Goal: Task Accomplishment & Management: Use online tool/utility

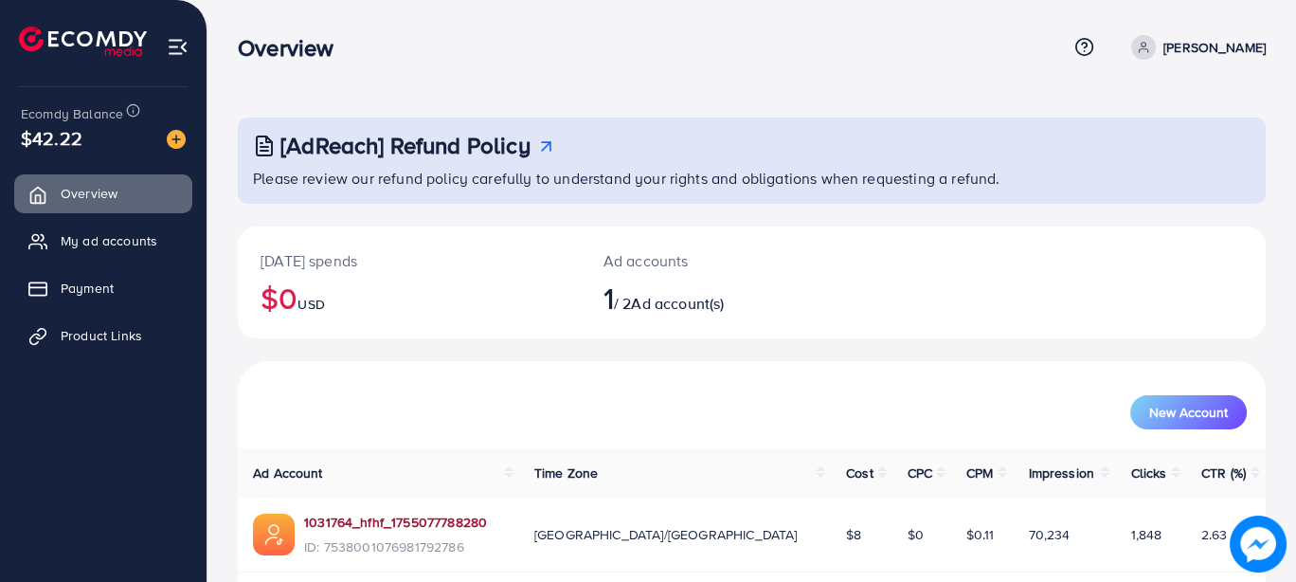
click at [400, 515] on link "1031764_hfhf_1755077788280" at bounding box center [395, 522] width 183 height 19
click at [125, 245] on span "My ad accounts" at bounding box center [113, 240] width 97 height 19
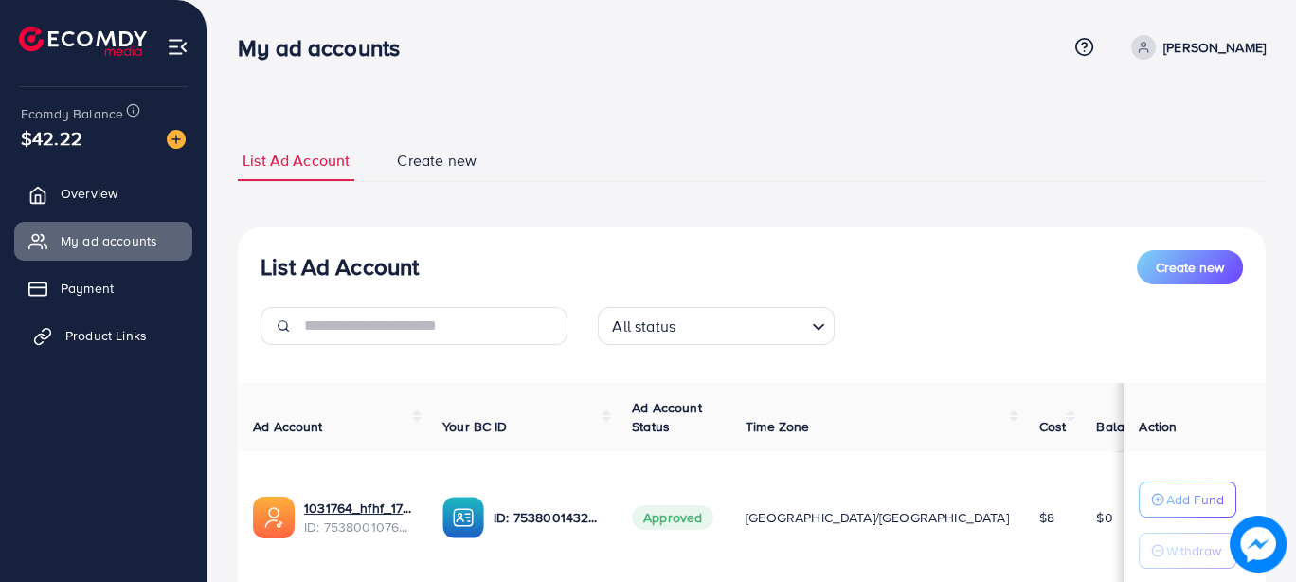
click at [122, 317] on link "Product Links" at bounding box center [103, 336] width 178 height 38
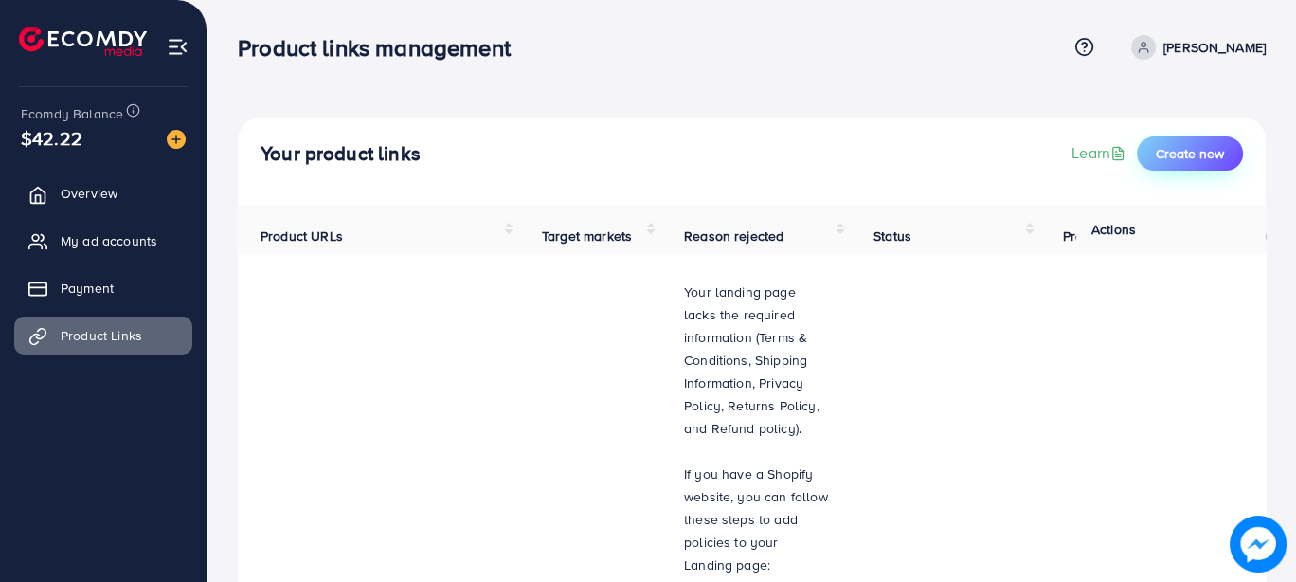
click at [1183, 159] on span "Create new" at bounding box center [1190, 153] width 68 height 19
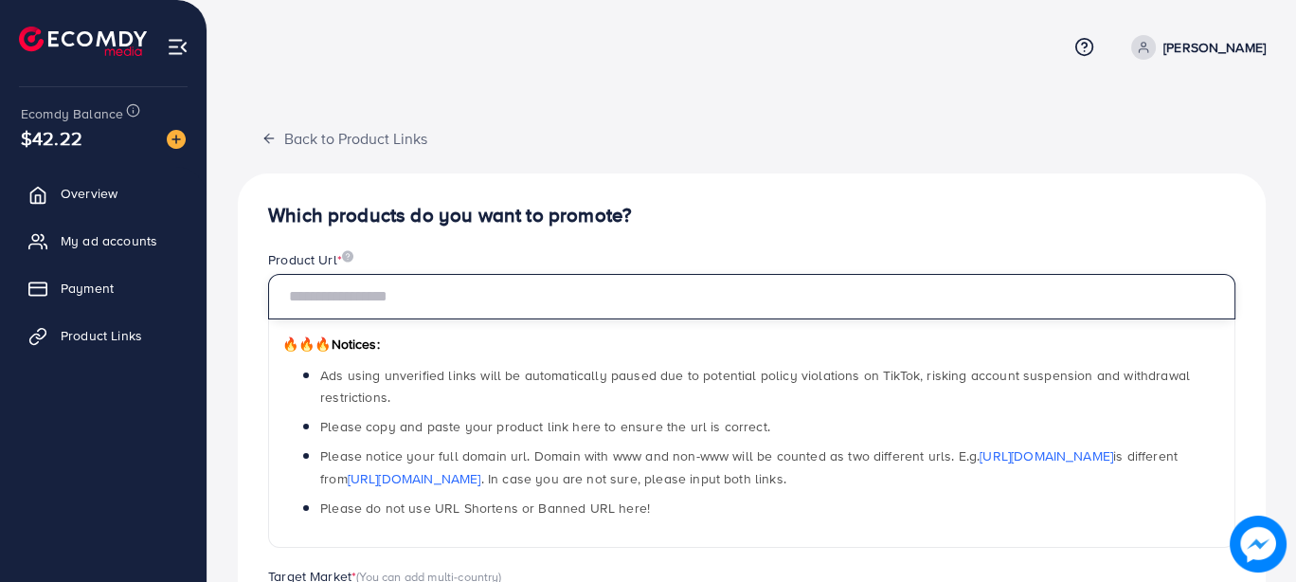
click at [501, 300] on input "text" at bounding box center [752, 296] width 968 height 45
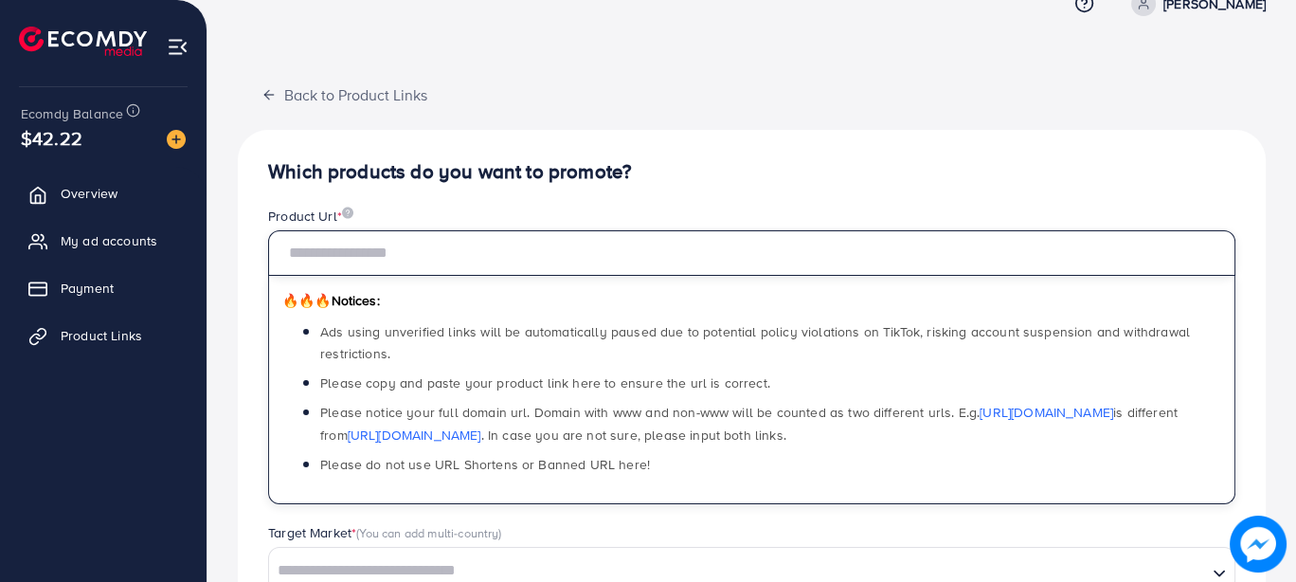
scroll to position [9, 0]
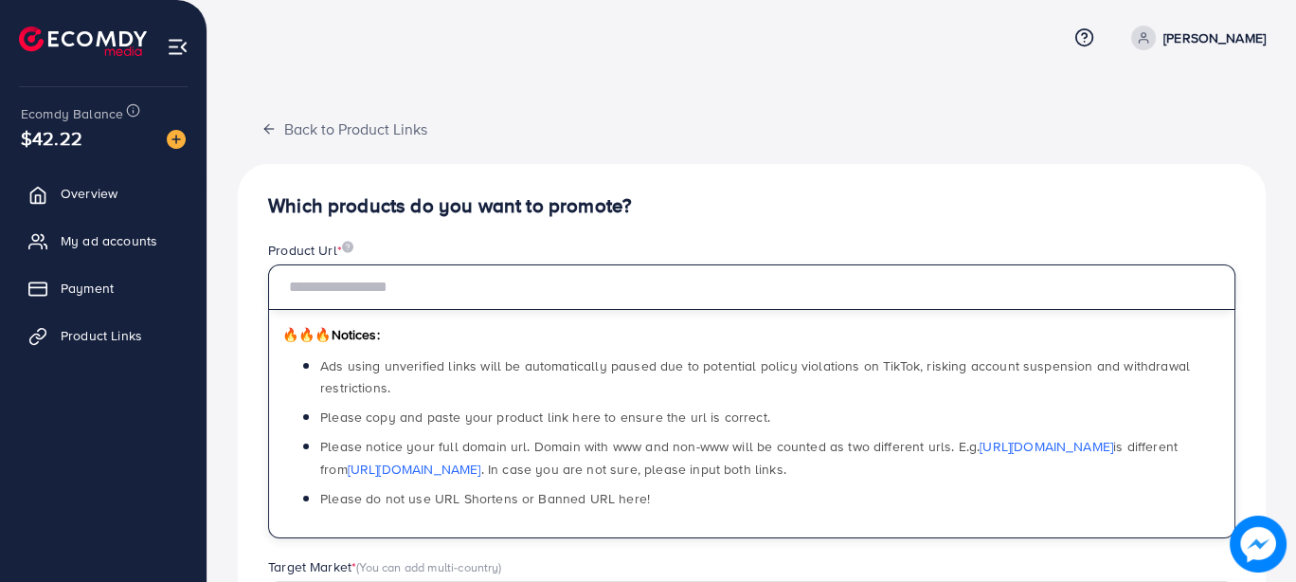
click at [438, 280] on input "text" at bounding box center [752, 286] width 968 height 45
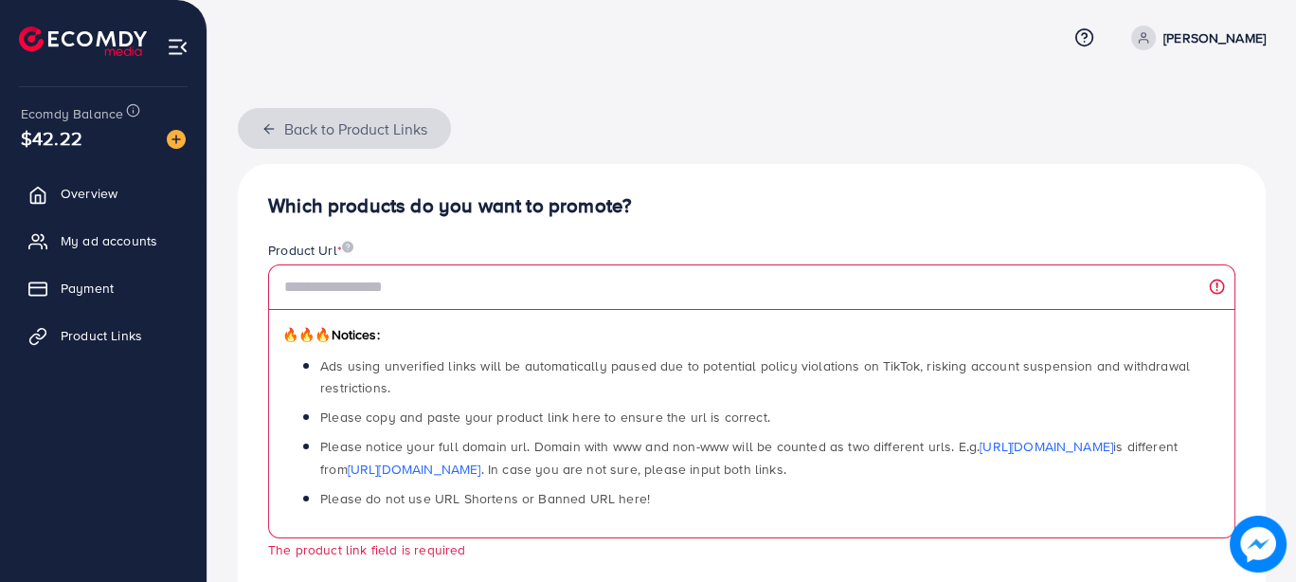
click at [271, 121] on icon "button" at bounding box center [269, 128] width 15 height 15
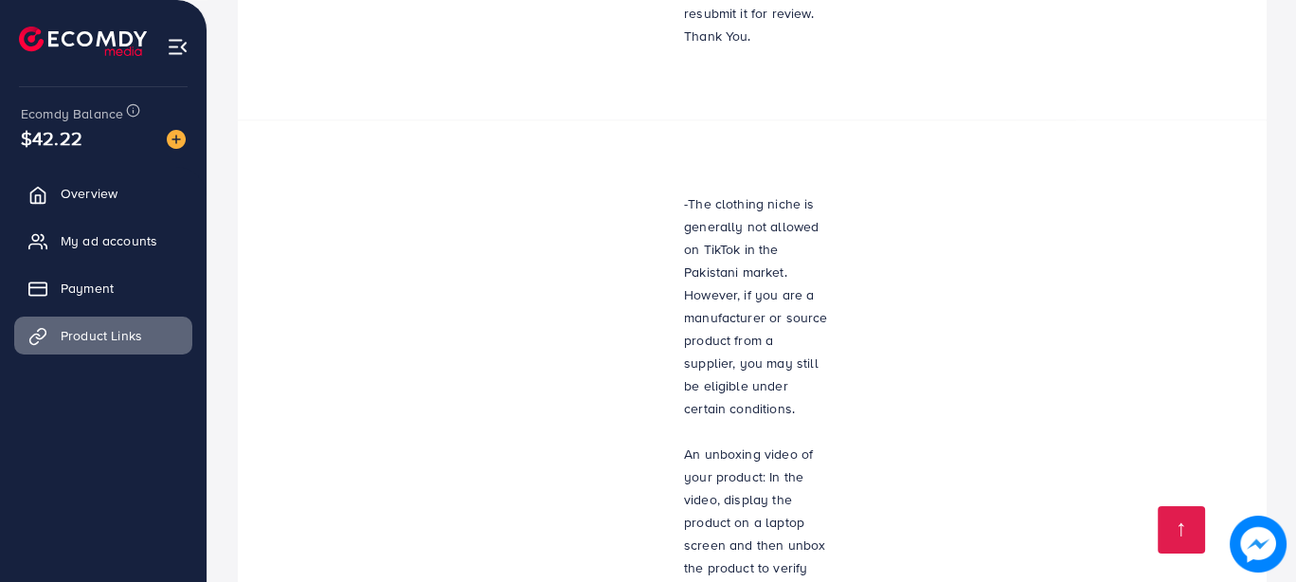
scroll to position [3819, 0]
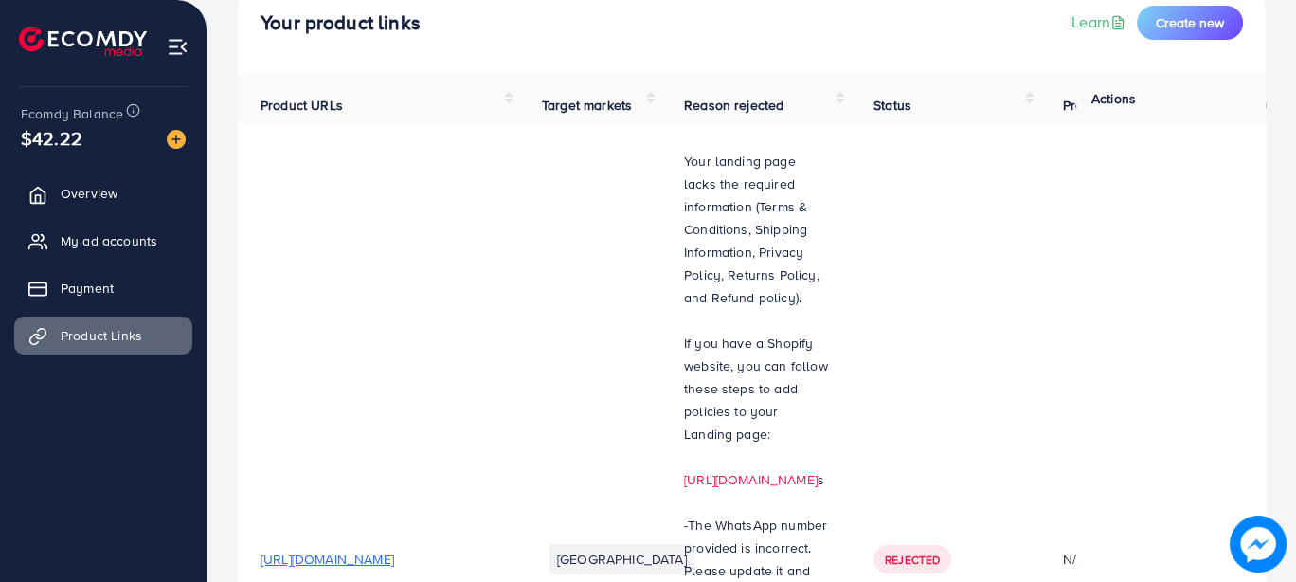
scroll to position [130, 0]
click at [394, 551] on span "[URL][DOMAIN_NAME]" at bounding box center [328, 560] width 134 height 19
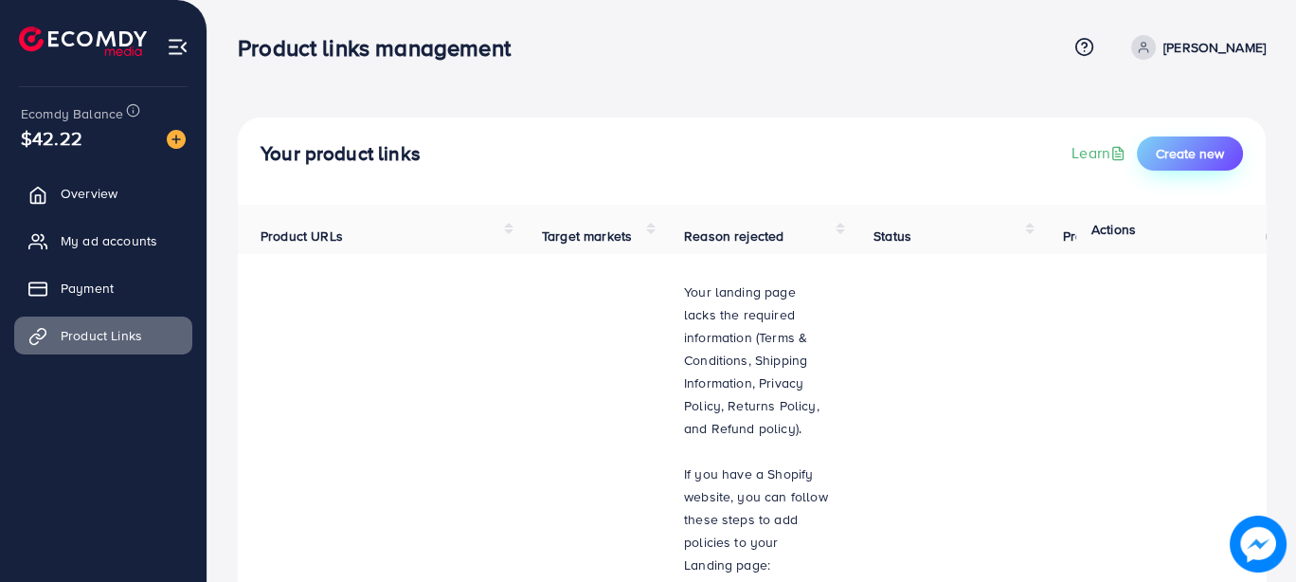
click at [1187, 153] on span "Create new" at bounding box center [1190, 153] width 68 height 19
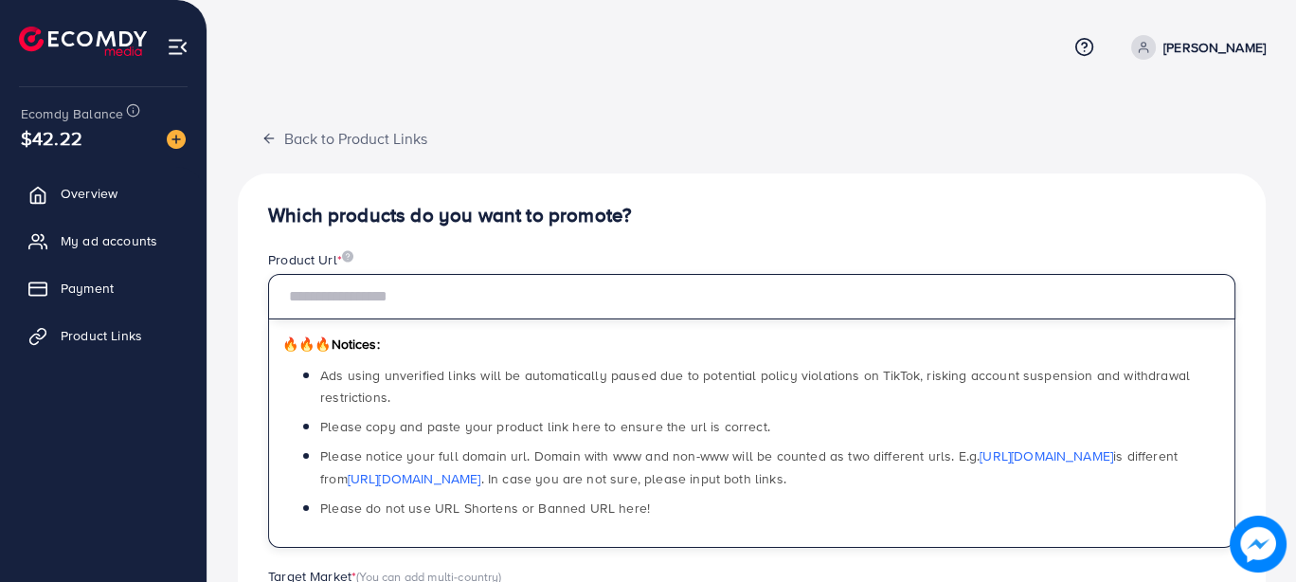
click at [480, 288] on input "text" at bounding box center [752, 296] width 968 height 45
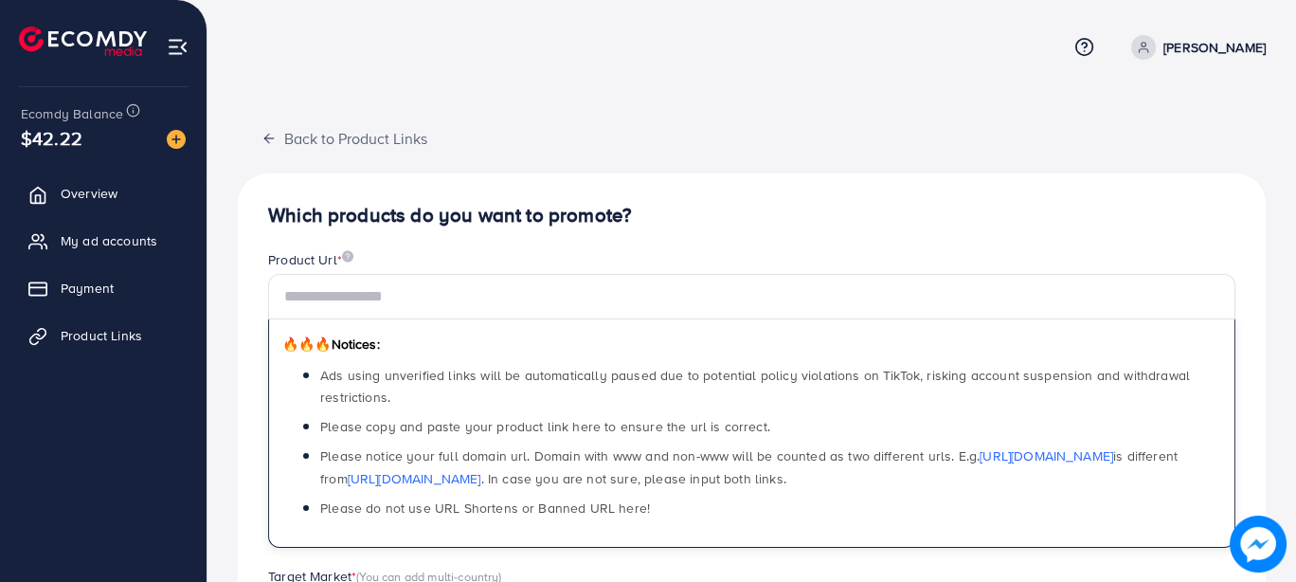
click at [849, 208] on h4 "Which products do you want to promote?" at bounding box center [752, 216] width 968 height 24
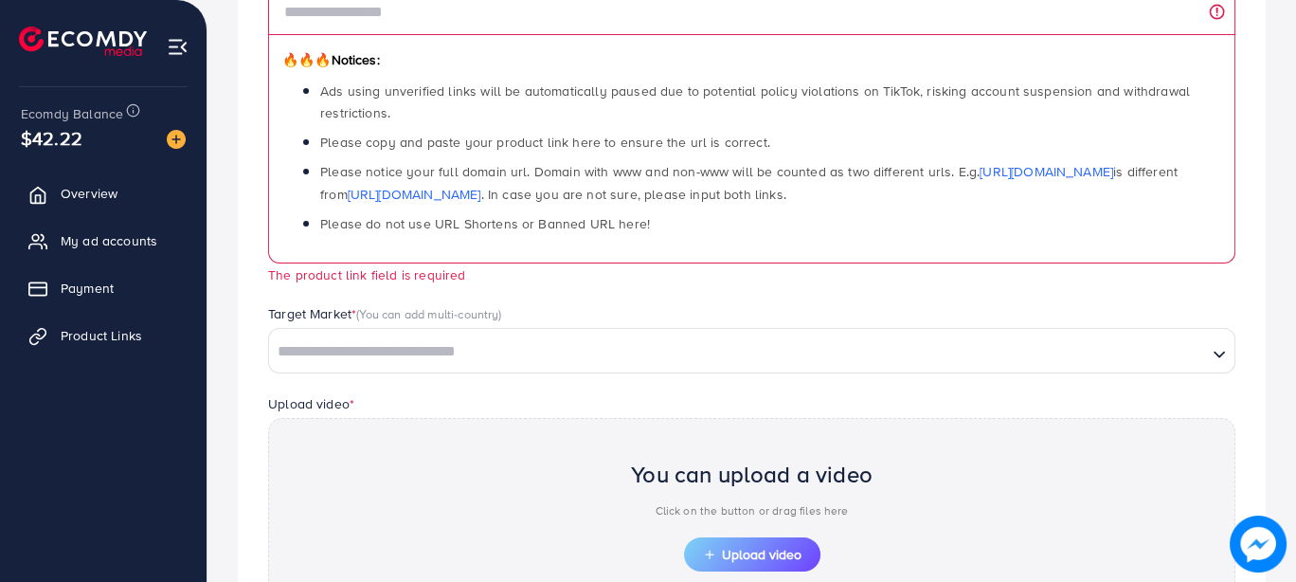
scroll to position [287, 0]
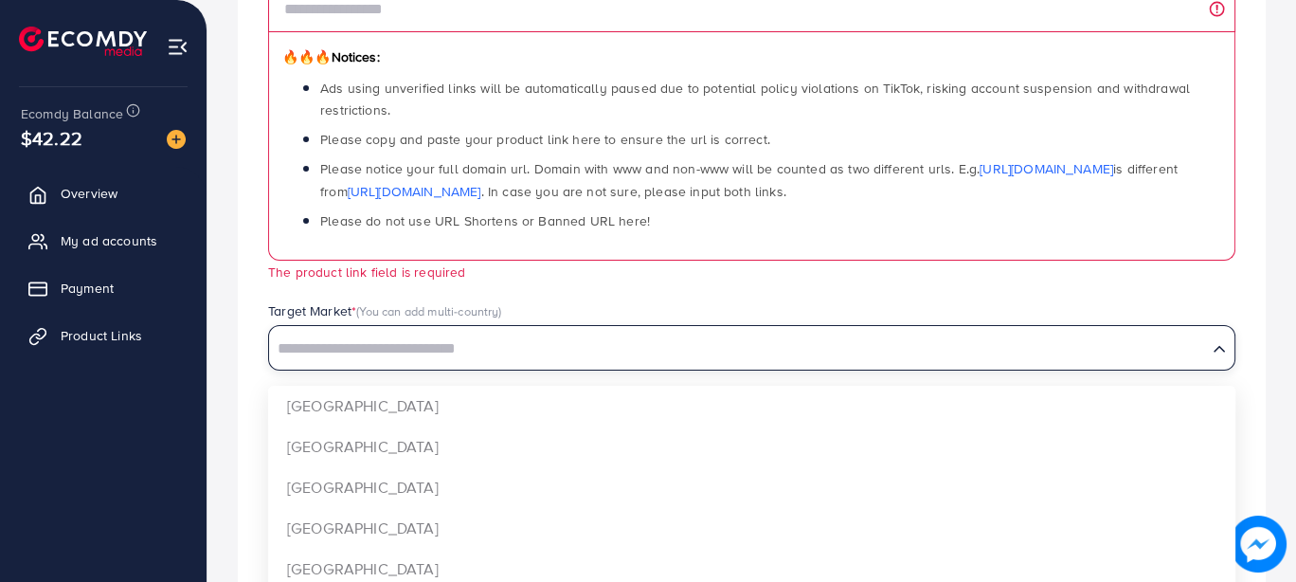
click at [443, 335] on input "Search for option" at bounding box center [738, 349] width 934 height 29
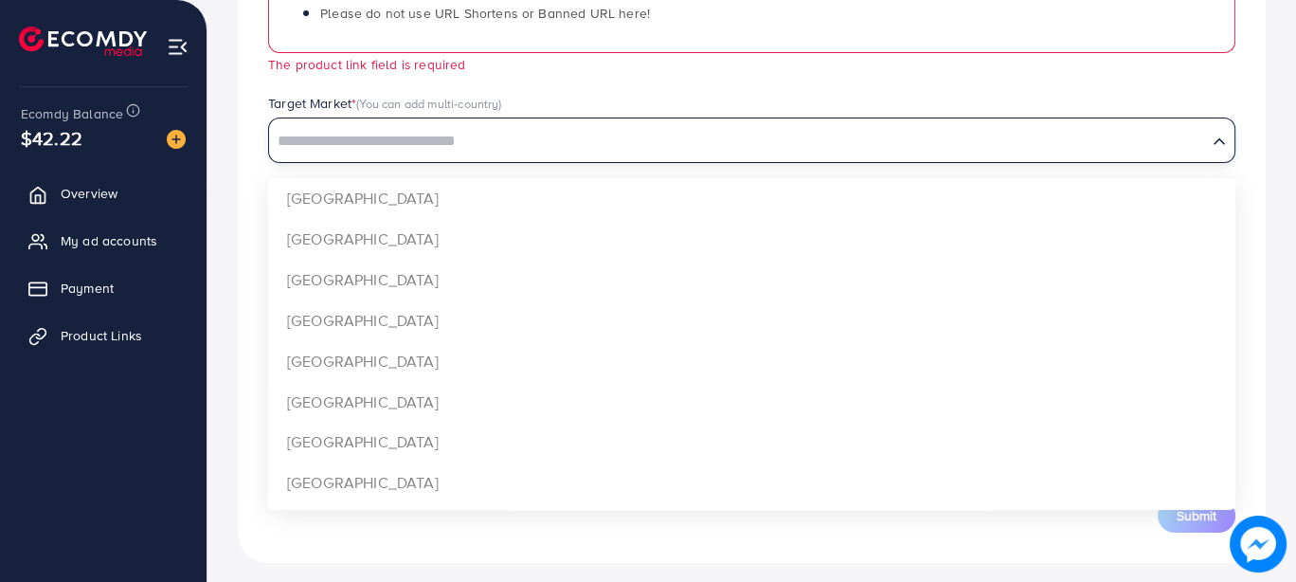
scroll to position [503, 0]
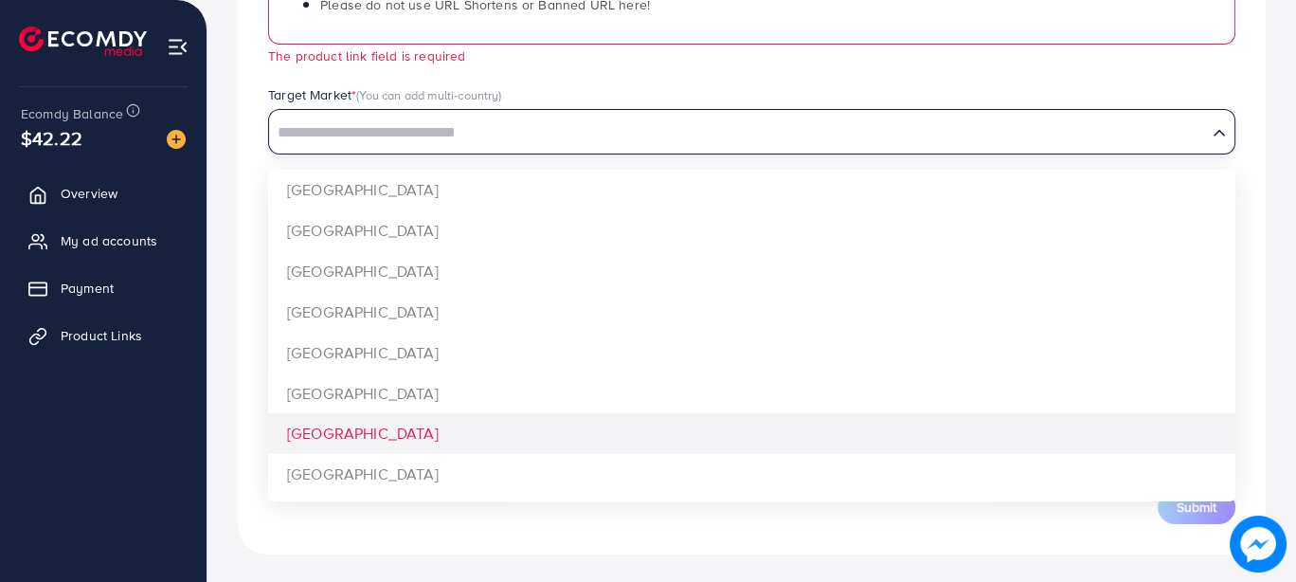
click at [220, 478] on div "Back to Product Links Which products do you want to promote? Product Url * 🔥🔥🔥 …" at bounding box center [752, 41] width 1089 height 1088
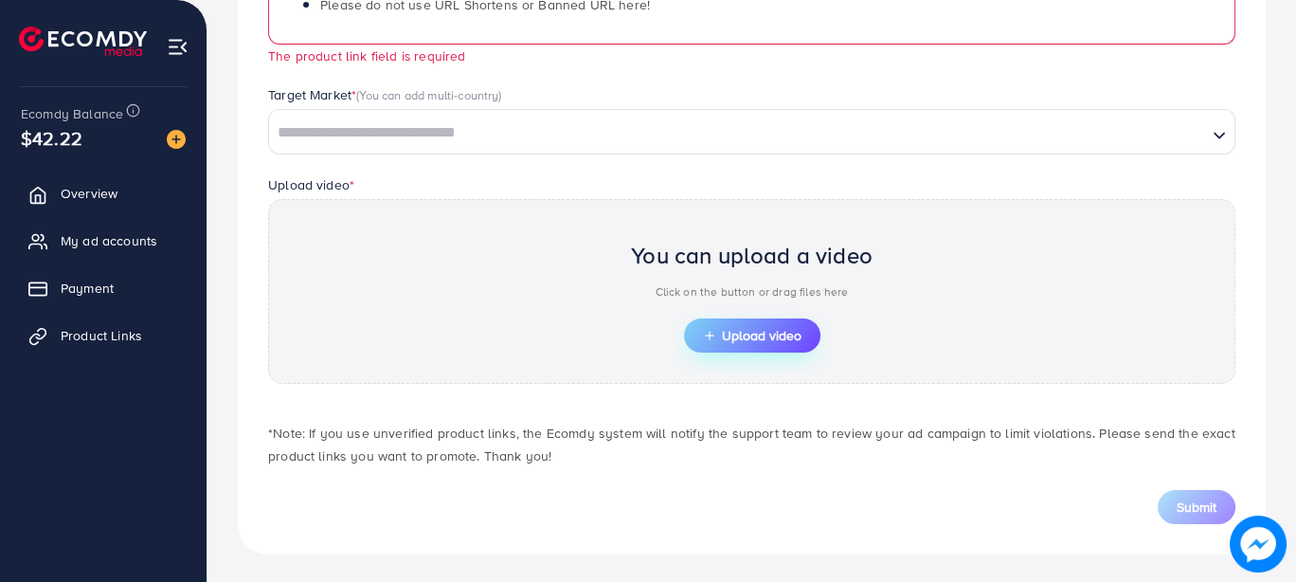
click at [720, 329] on span "Upload video" at bounding box center [752, 335] width 99 height 13
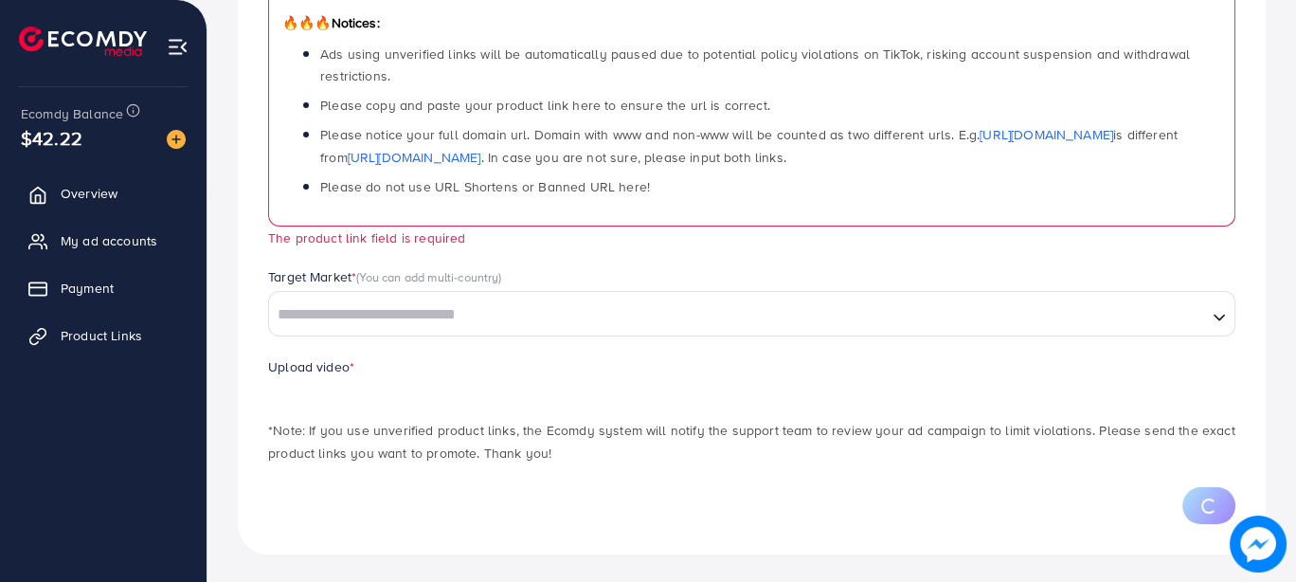
scroll to position [412, 0]
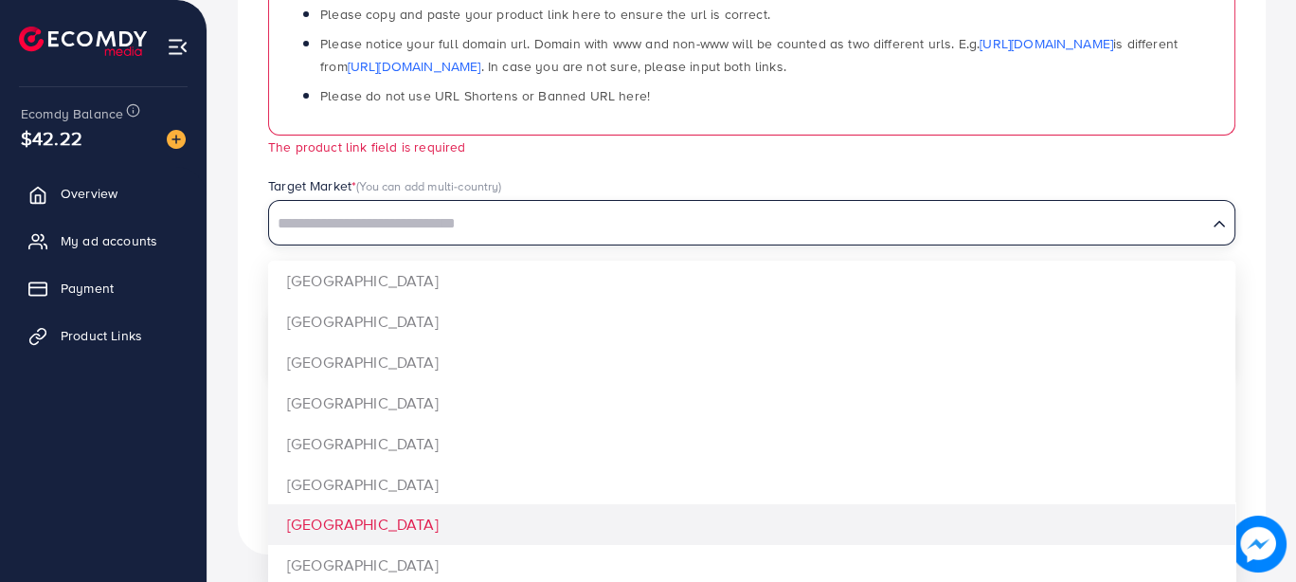
click at [519, 227] on input "Search for option" at bounding box center [738, 223] width 934 height 29
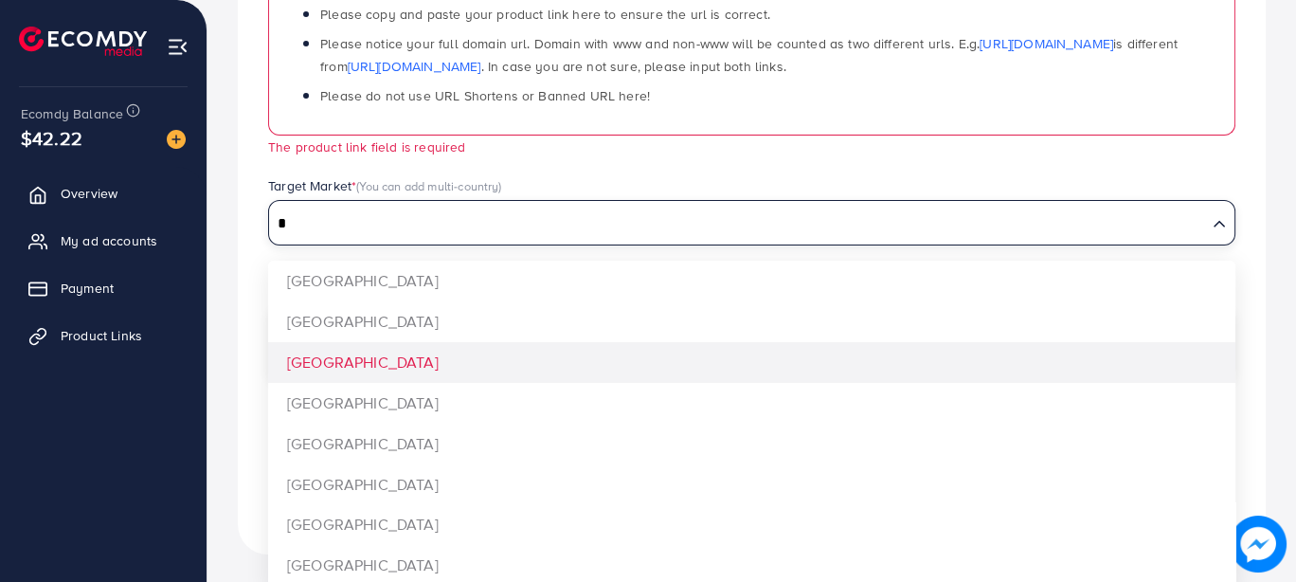
type input "*"
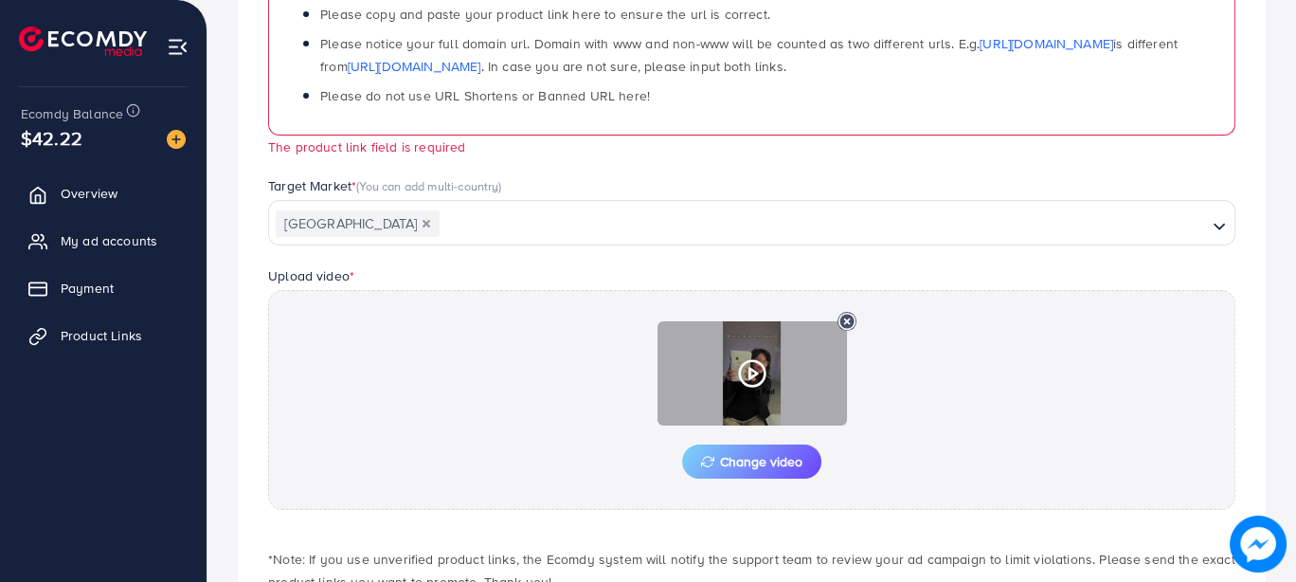
click at [740, 371] on icon at bounding box center [752, 373] width 30 height 30
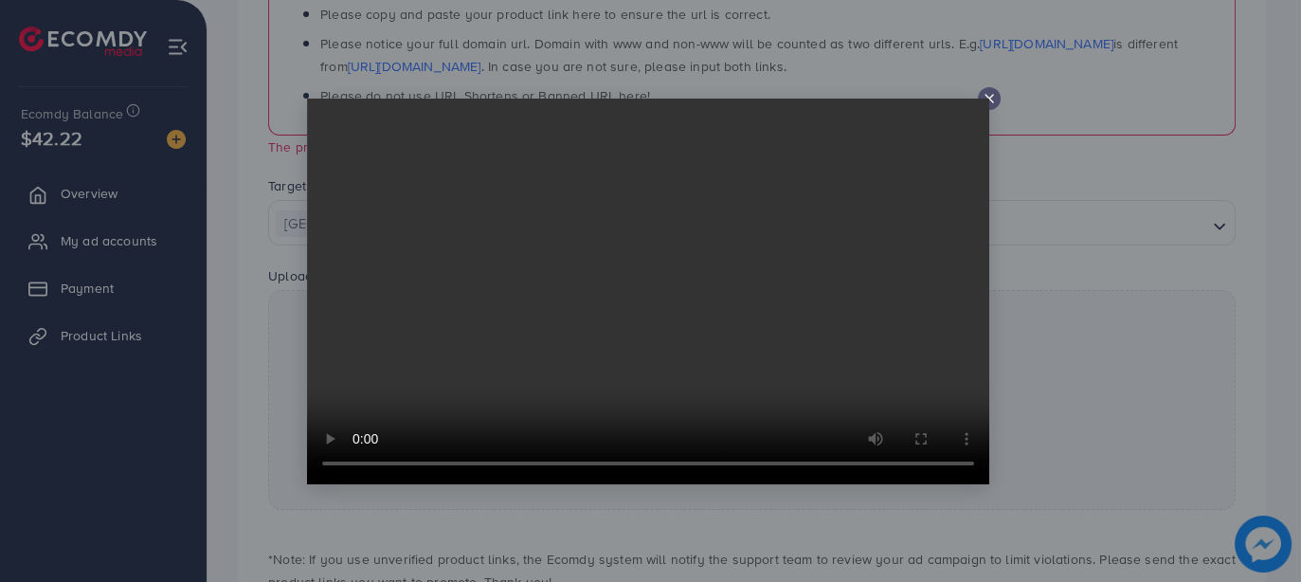
click at [984, 97] on icon at bounding box center [989, 98] width 15 height 15
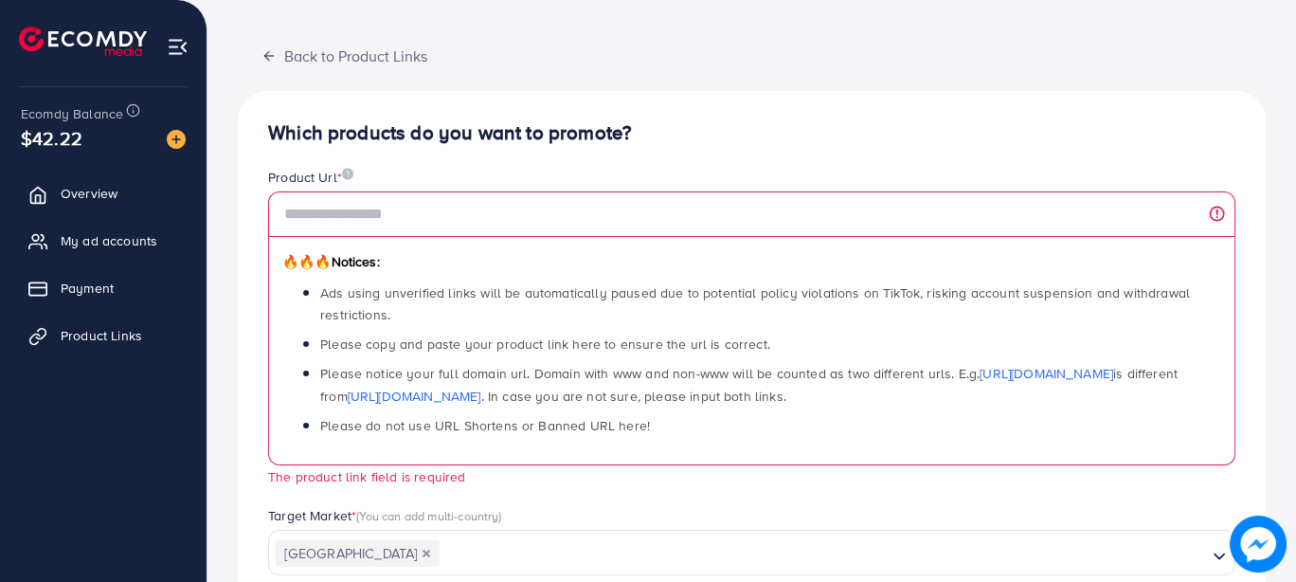
scroll to position [81, 0]
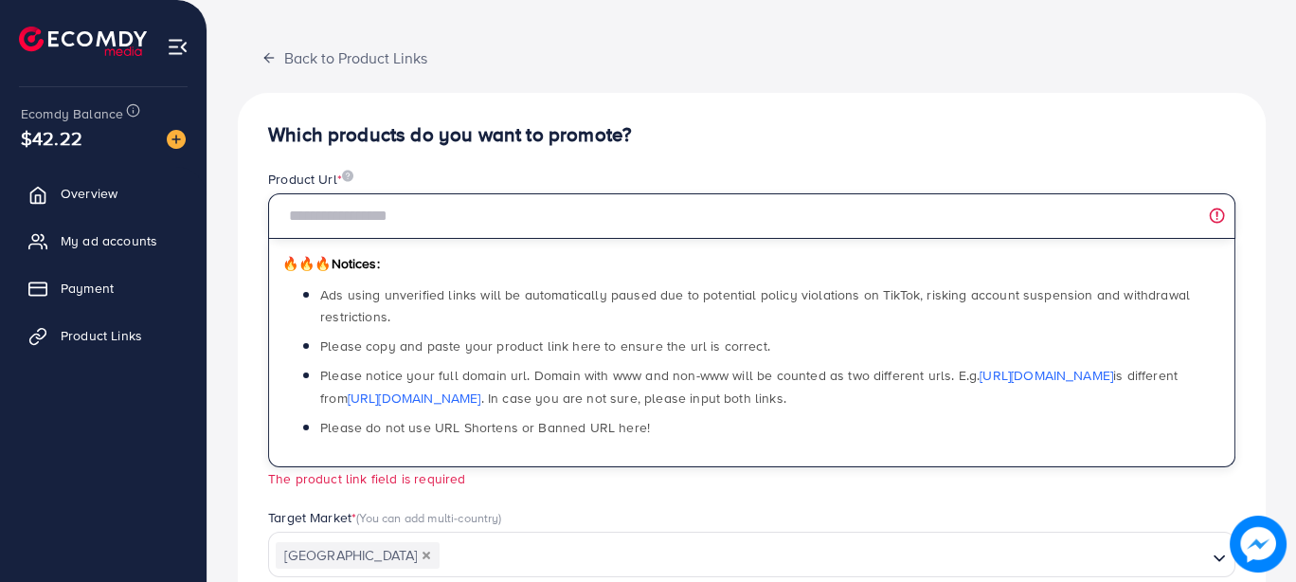
click at [344, 223] on input "text" at bounding box center [752, 215] width 968 height 45
paste input "**********"
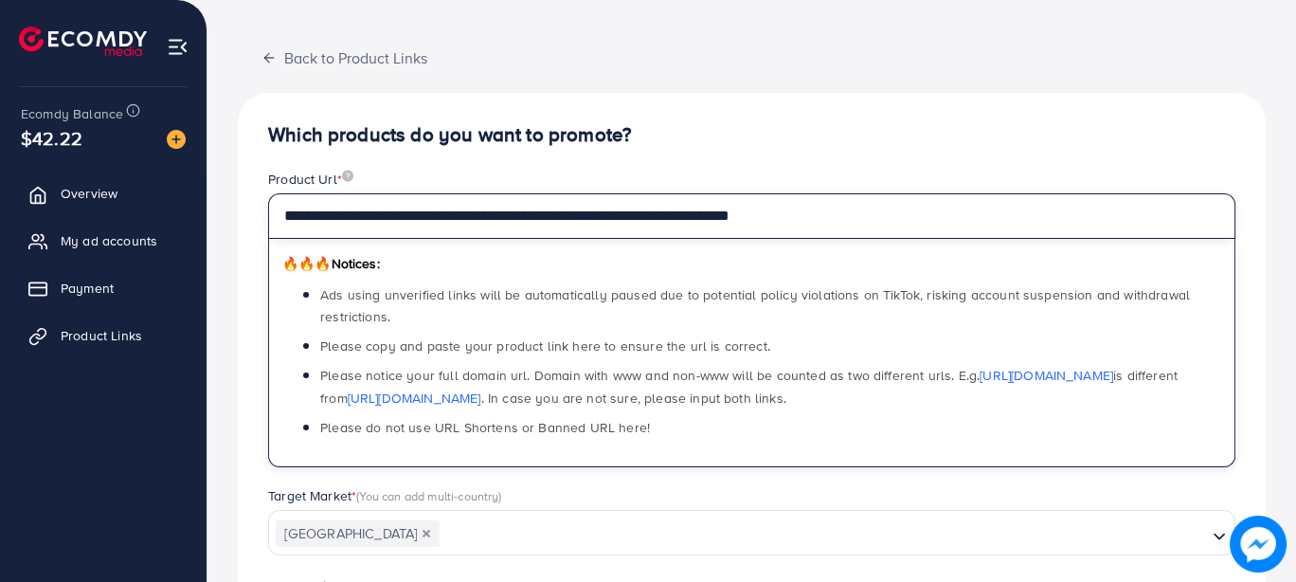
drag, startPoint x: 839, startPoint y: 213, endPoint x: 281, endPoint y: 202, distance: 557.4
click at [281, 202] on input "**********" at bounding box center [752, 215] width 968 height 45
type input "**********"
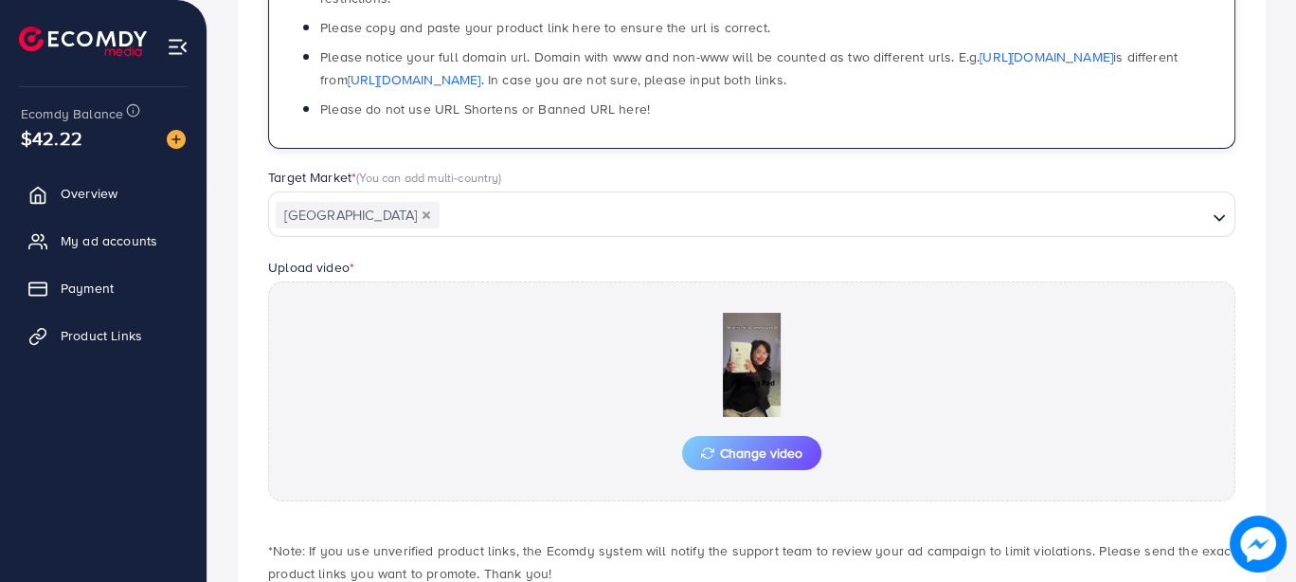
scroll to position [517, 0]
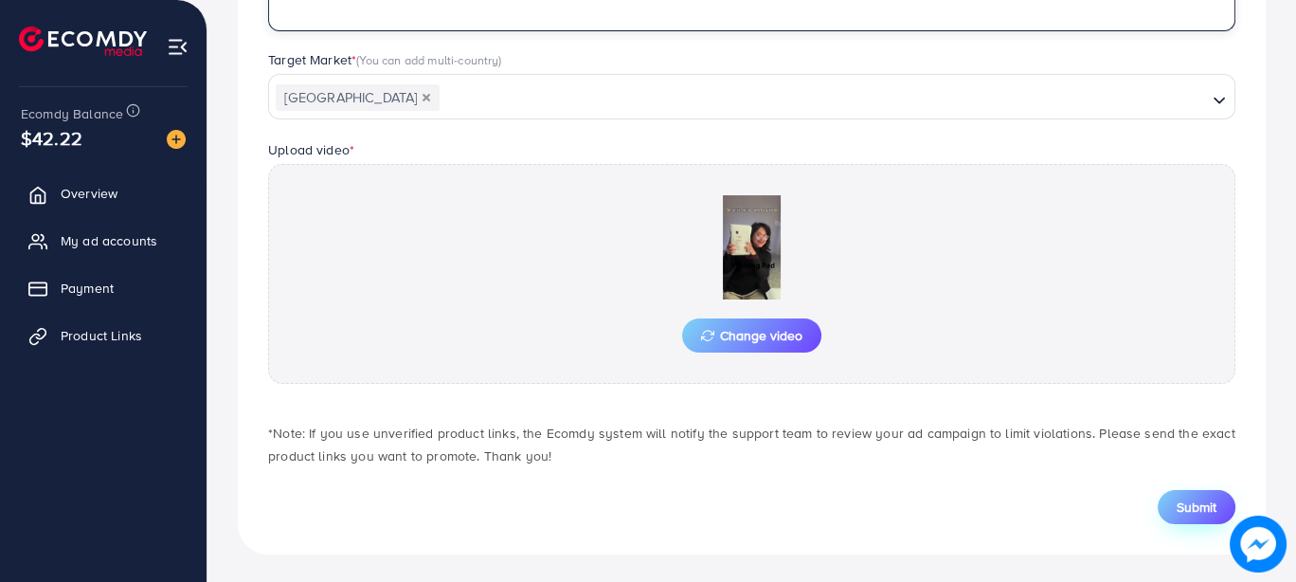
click at [1204, 503] on span "Submit" at bounding box center [1197, 507] width 40 height 19
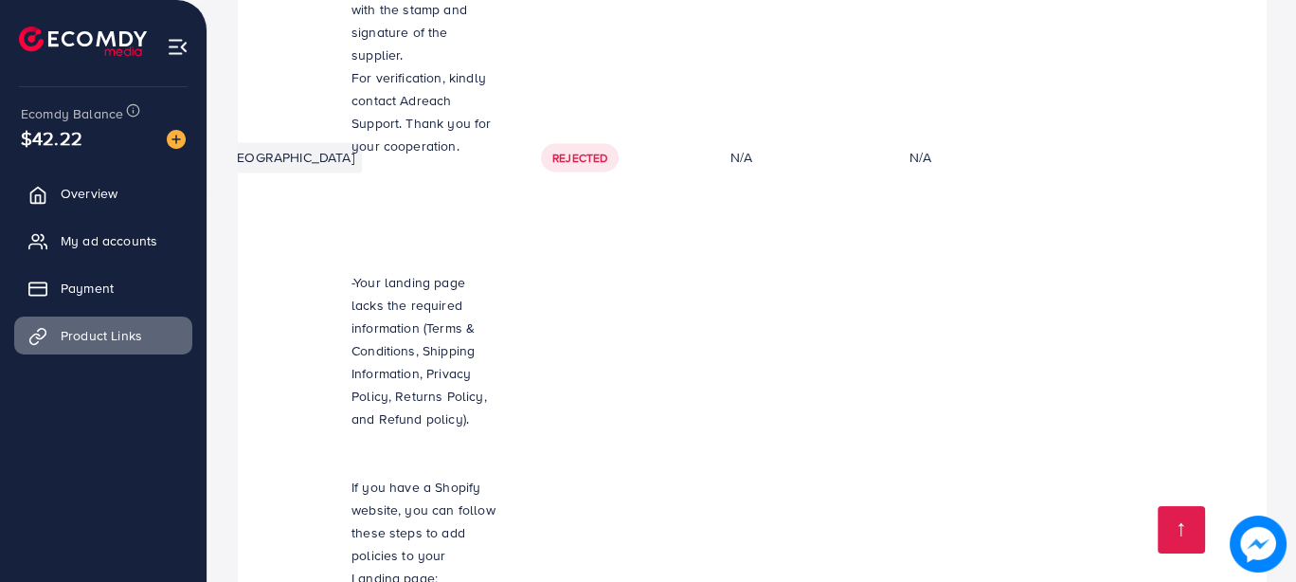
scroll to position [0, 568]
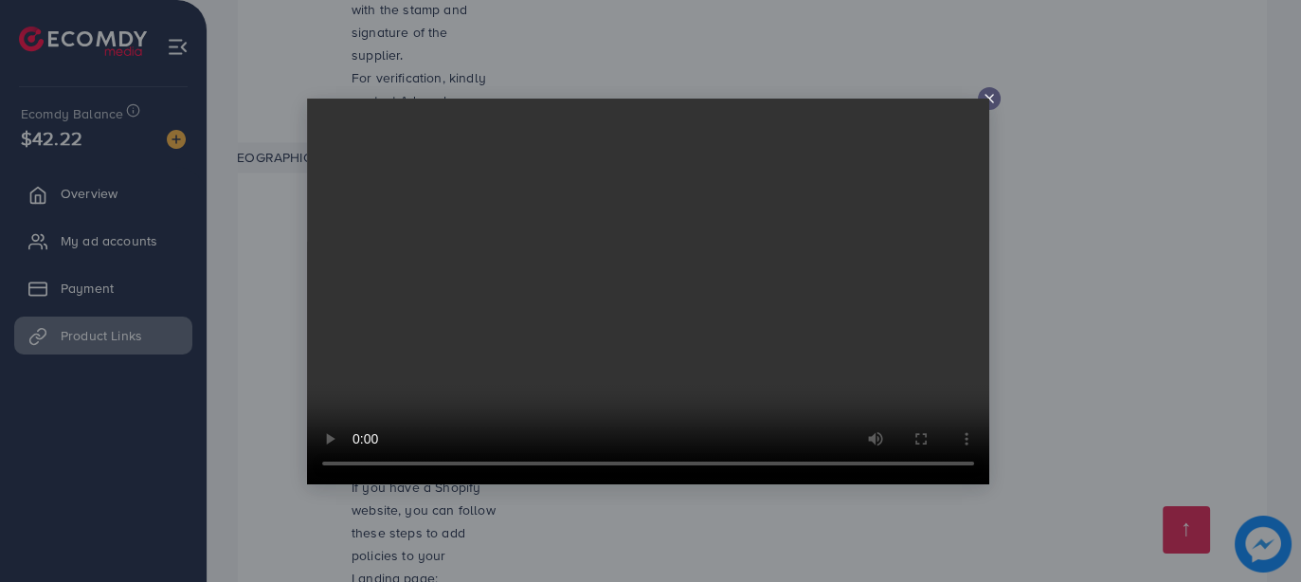
click at [994, 88] on div at bounding box center [989, 98] width 23 height 23
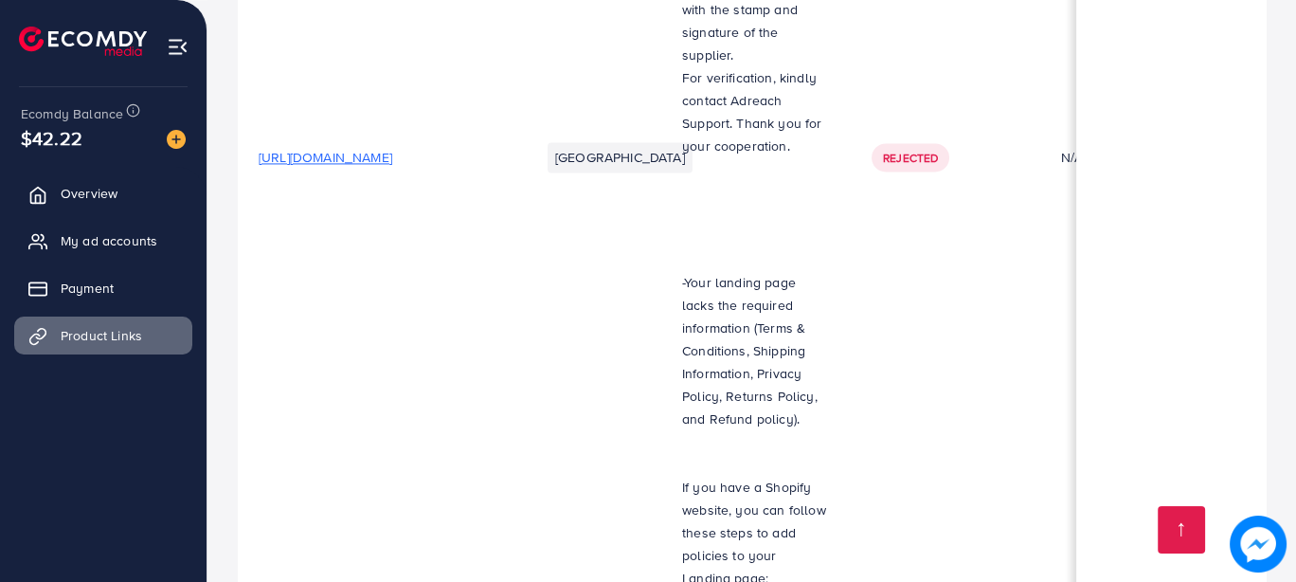
scroll to position [0, 0]
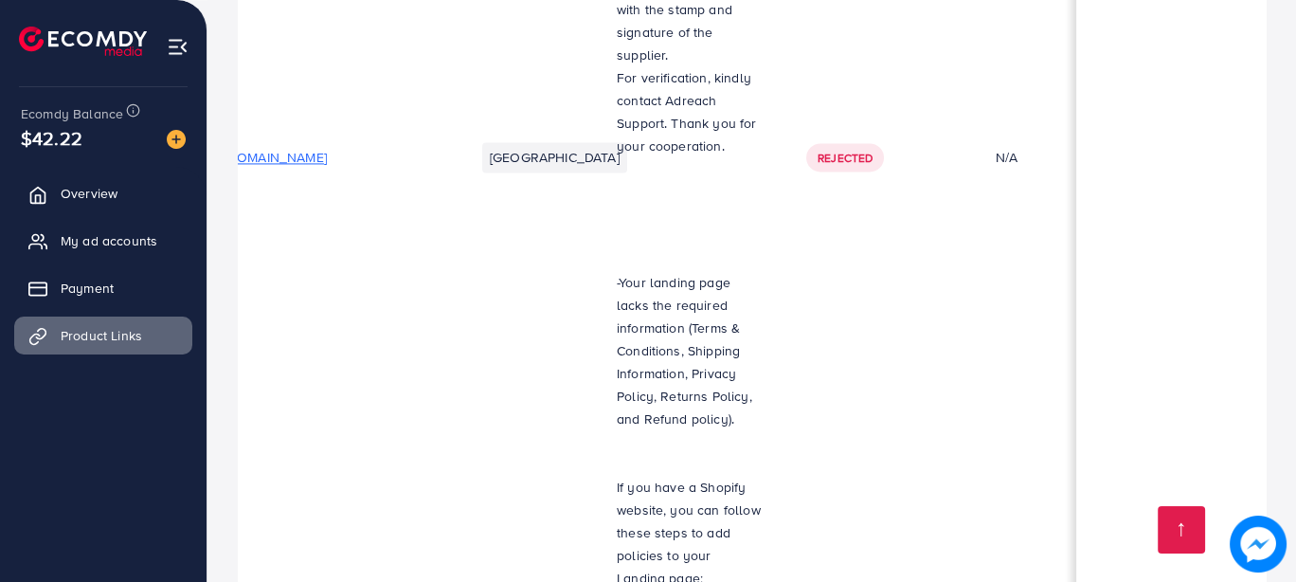
scroll to position [0, 568]
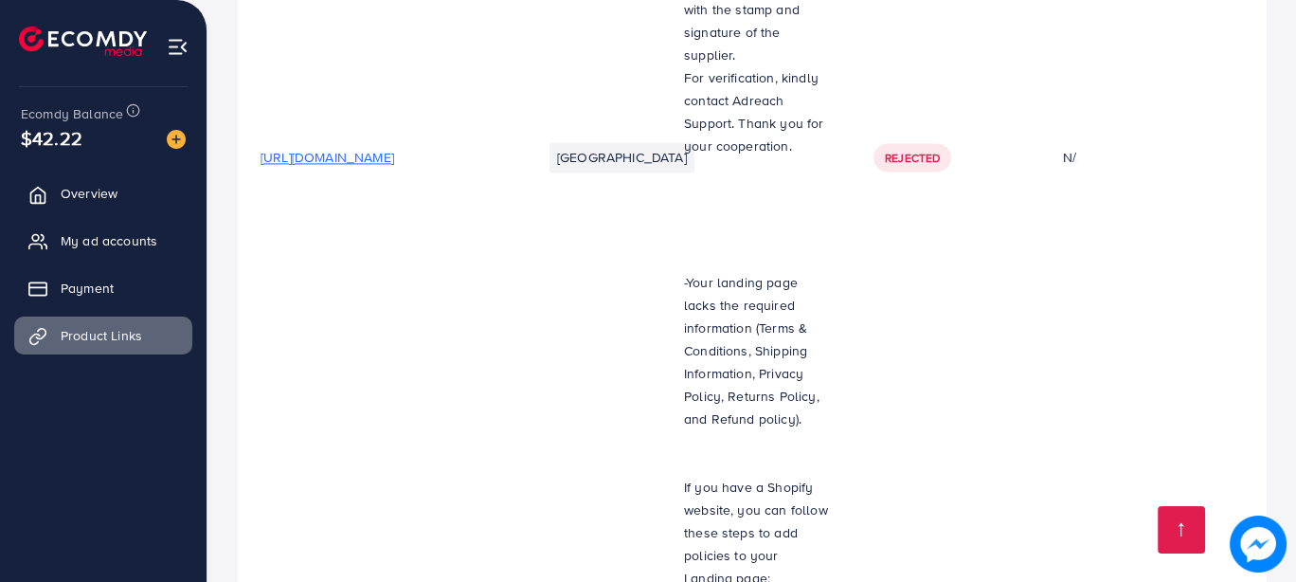
scroll to position [0, 568]
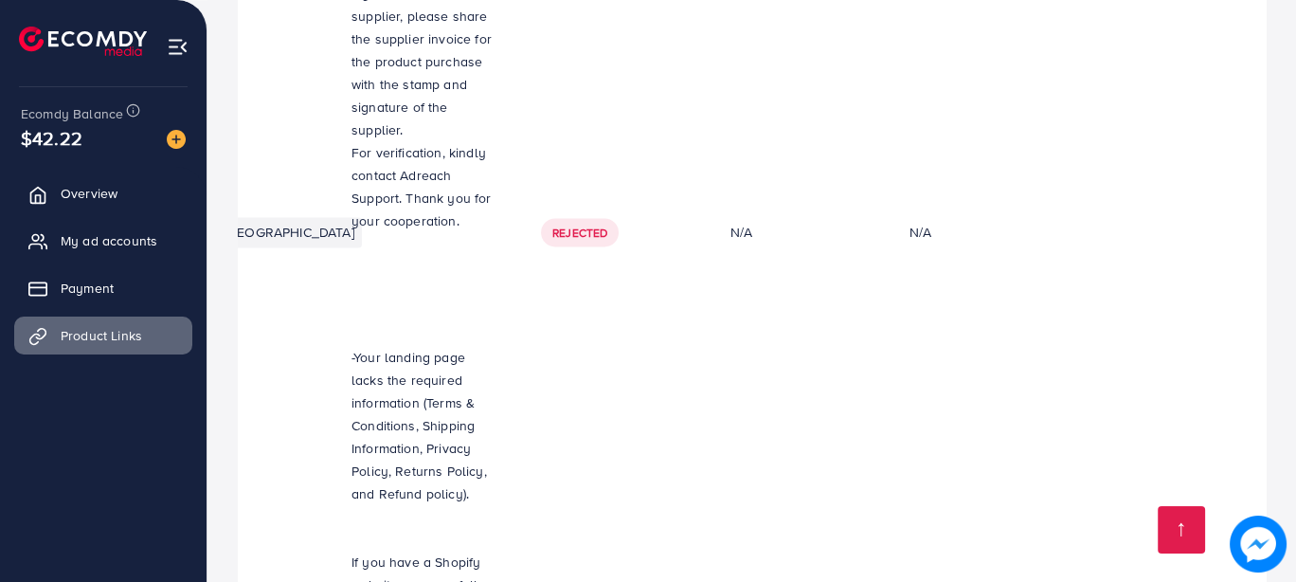
scroll to position [3919, 0]
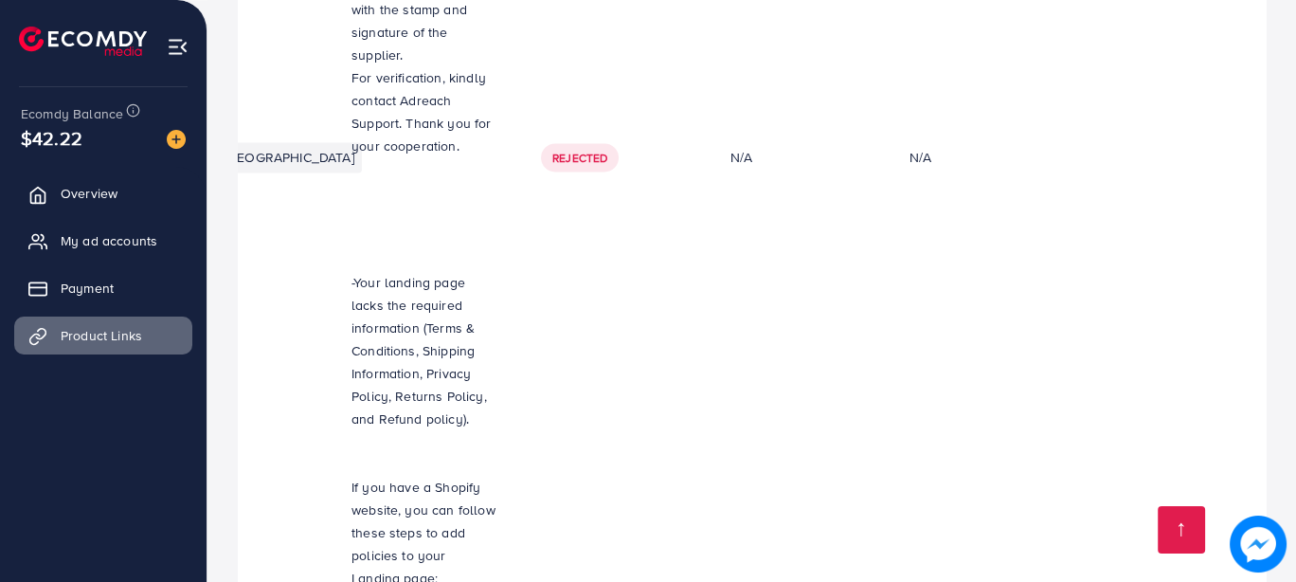
click at [1253, 558] on img at bounding box center [1259, 545] width 56 height 56
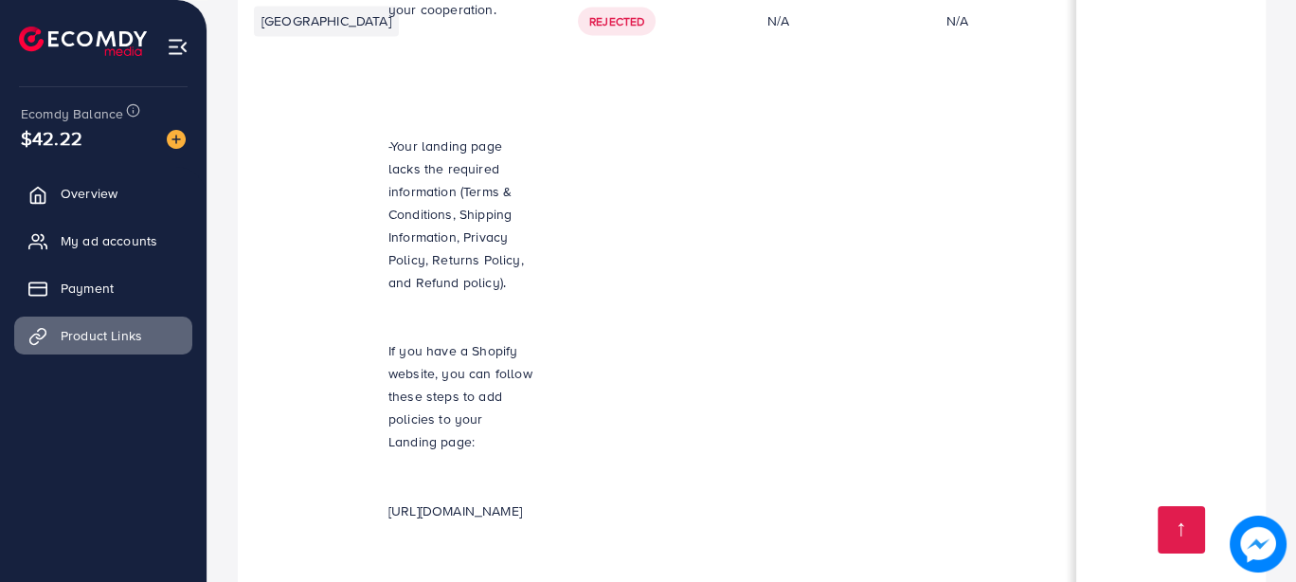
scroll to position [1, 298]
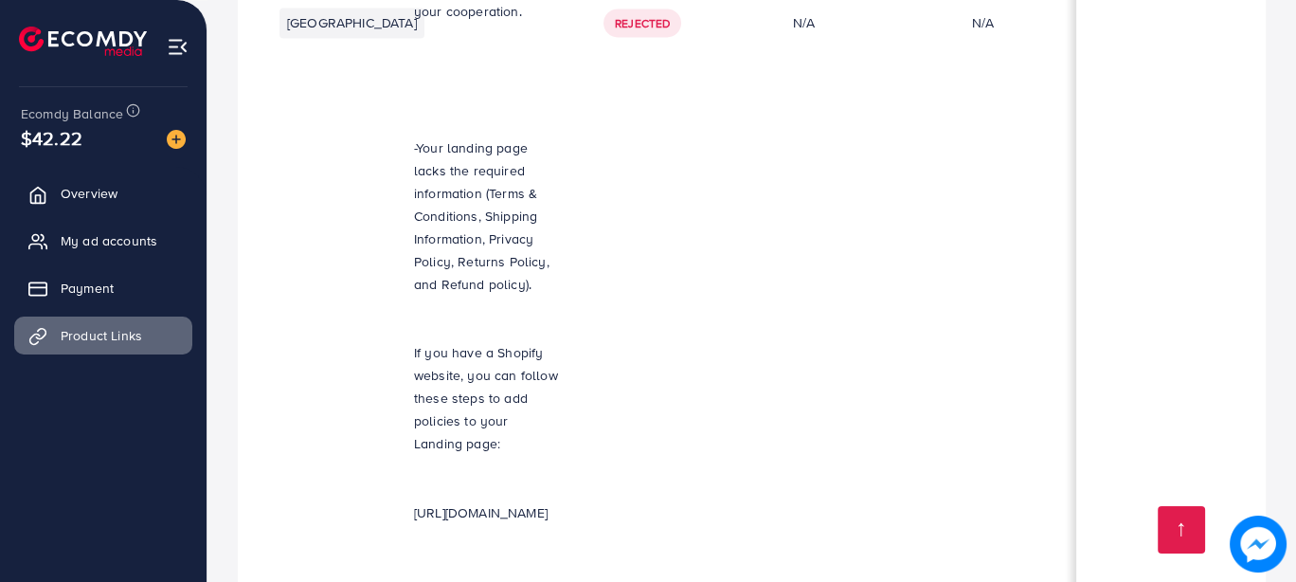
scroll to position [0, 272]
